Goal: Find contact information: Find contact information

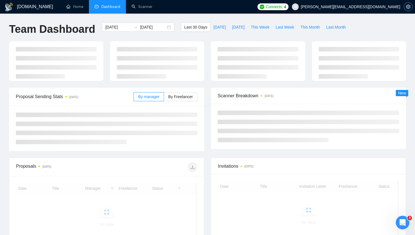
click at [406, 8] on icon "setting" at bounding box center [408, 7] width 5 height 5
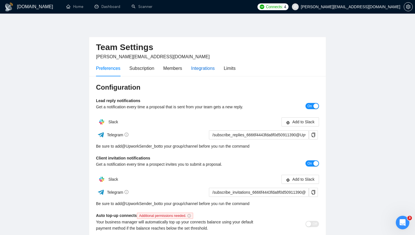
click at [199, 67] on div "Integrations" at bounding box center [203, 68] width 24 height 7
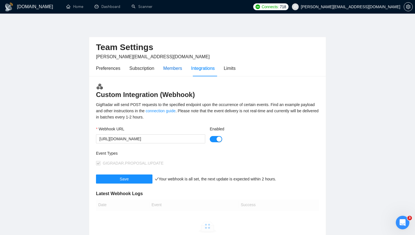
click at [176, 67] on div "Members" at bounding box center [172, 68] width 19 height 7
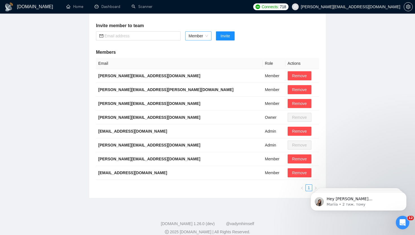
scroll to position [84, 0]
click at [118, 132] on b "[EMAIL_ADDRESS][DOMAIN_NAME]" at bounding box center [132, 130] width 69 height 5
copy b "[EMAIL_ADDRESS][DOMAIN_NAME]"
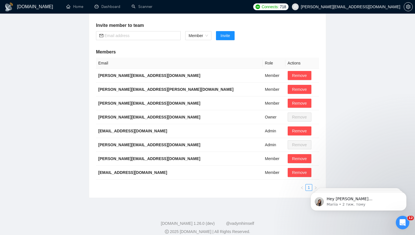
click at [358, 113] on main "Team Settings [PERSON_NAME][EMAIL_ADDRESS][DOMAIN_NAME] Preferences Subscriptio…" at bounding box center [207, 67] width 397 height 259
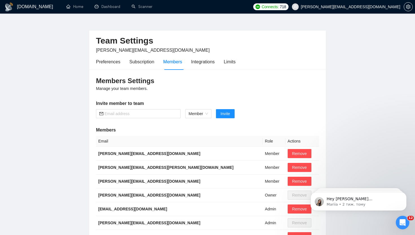
scroll to position [0, 0]
